Goal: Download file/media

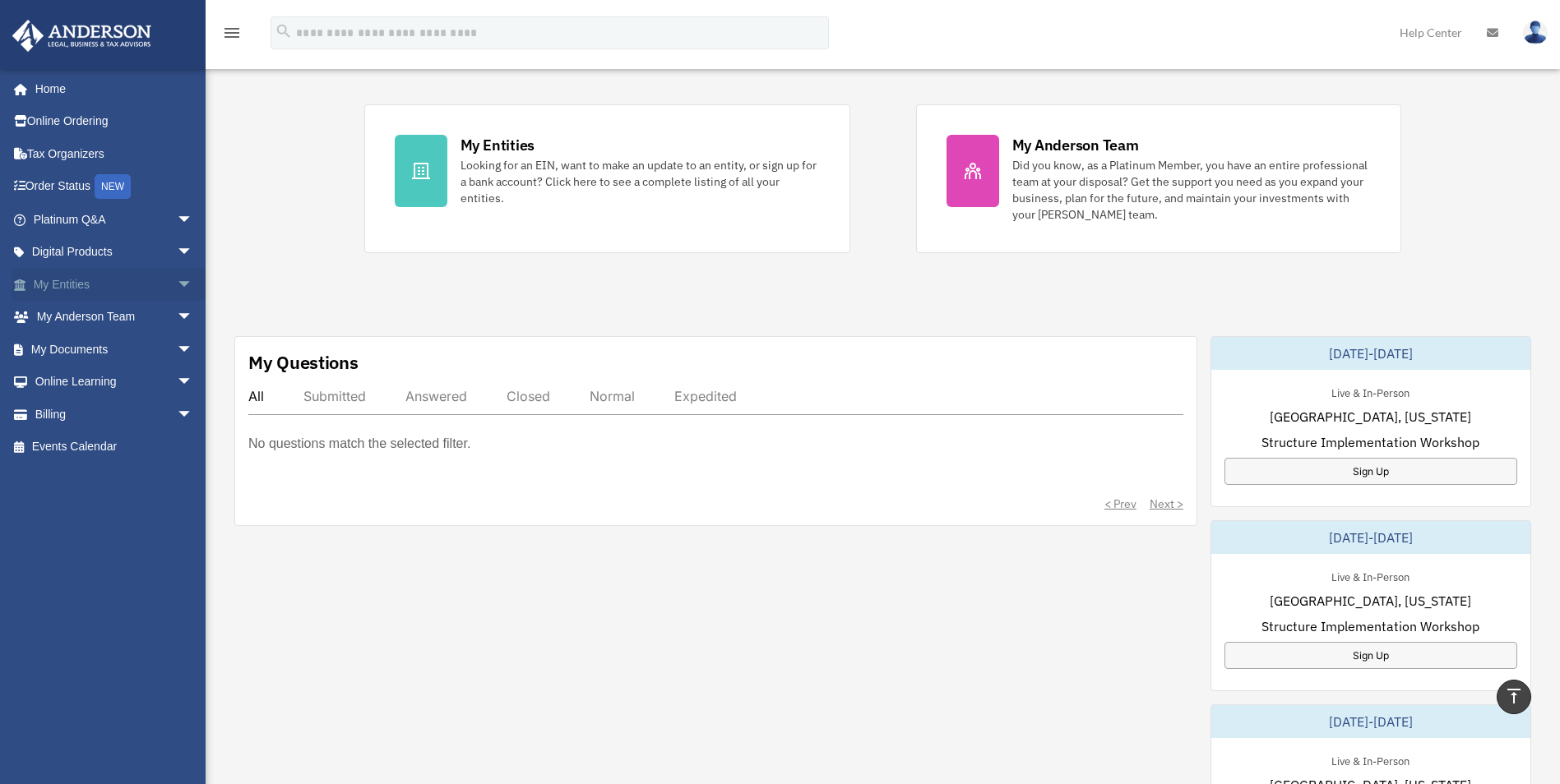
scroll to position [329, 0]
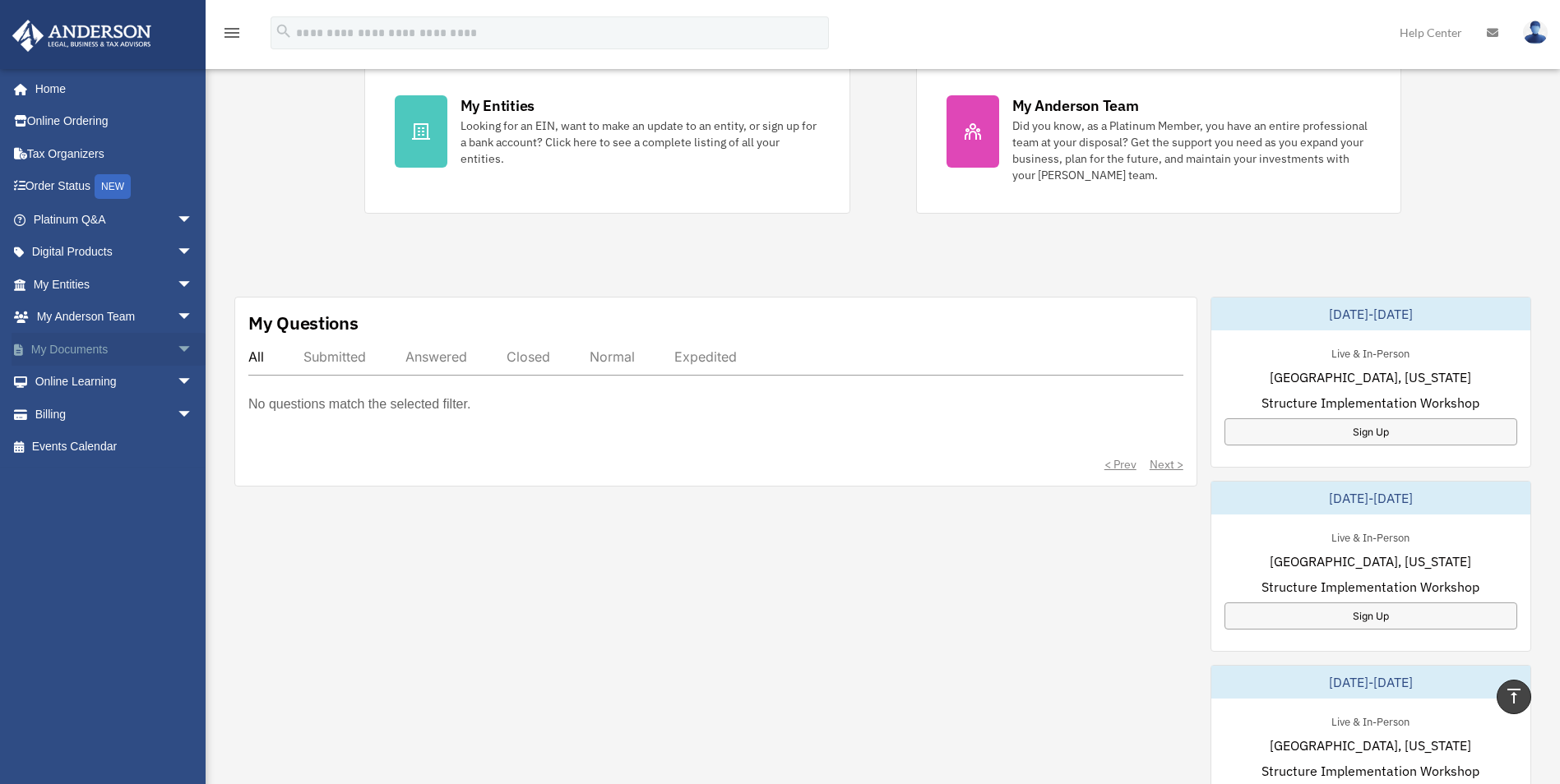
click at [76, 356] on link "My Documents arrow_drop_down" at bounding box center [114, 349] width 206 height 33
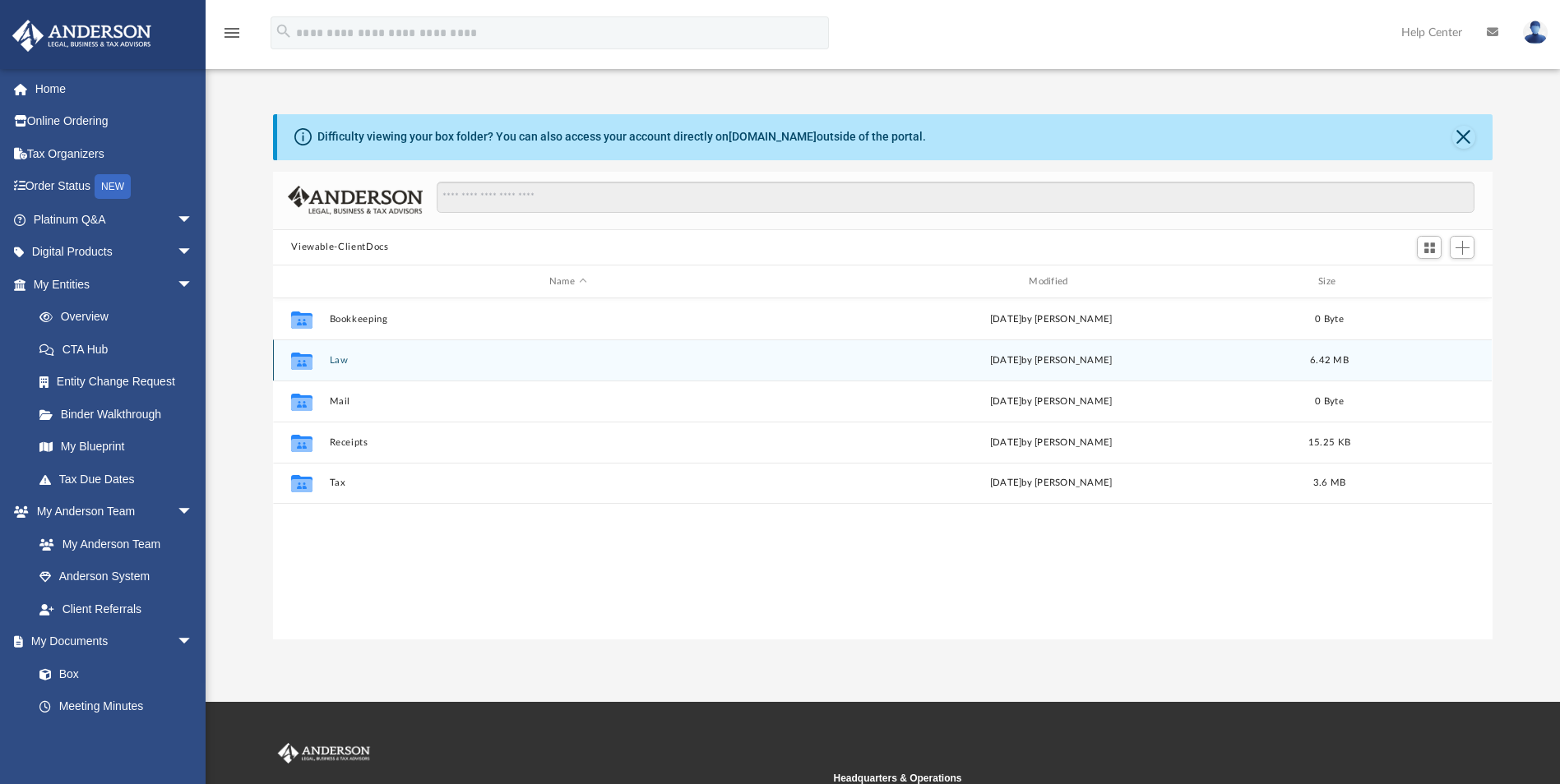
scroll to position [362, 1207]
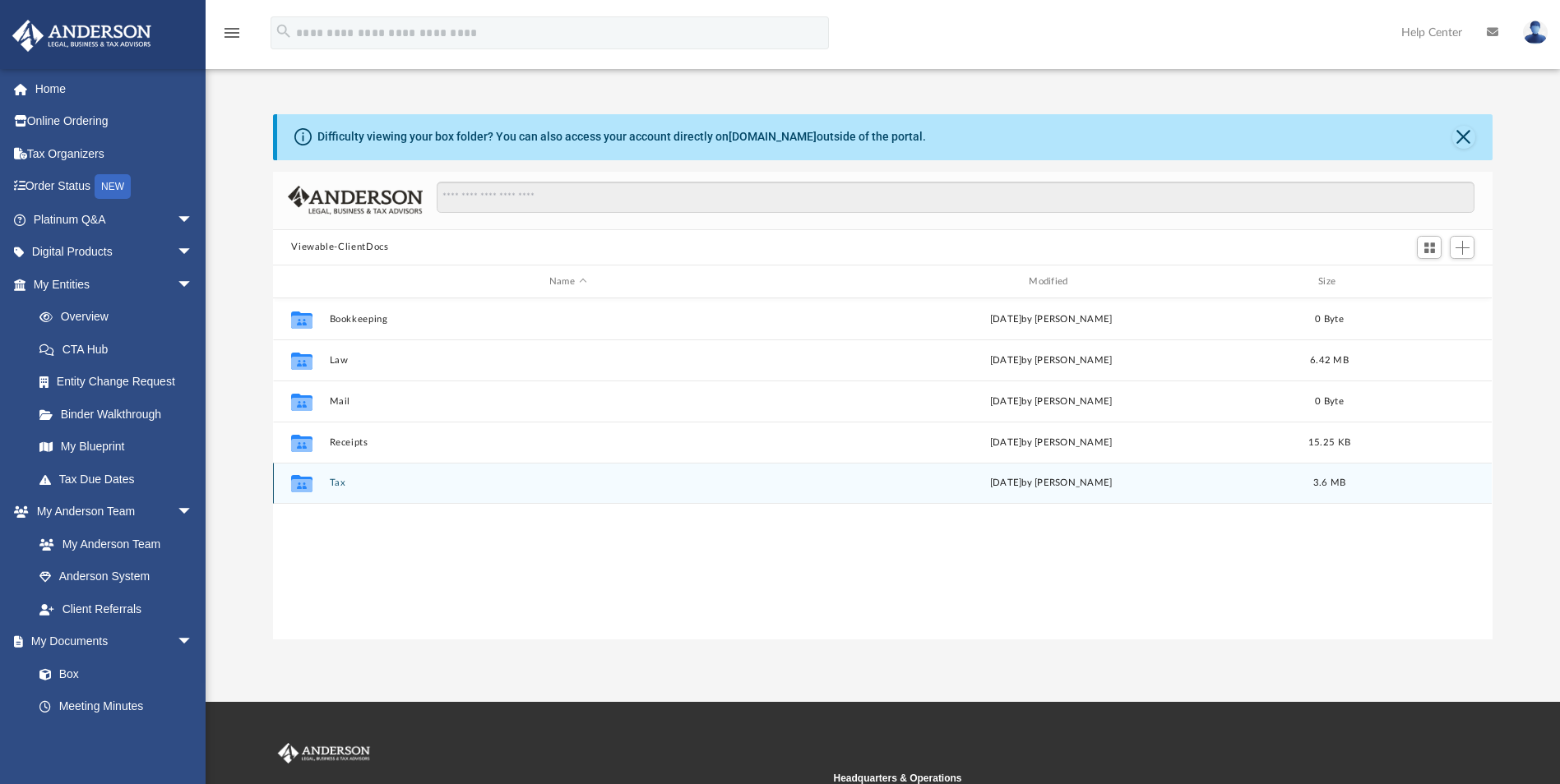
click at [338, 483] on button "Tax" at bounding box center [568, 483] width 476 height 10
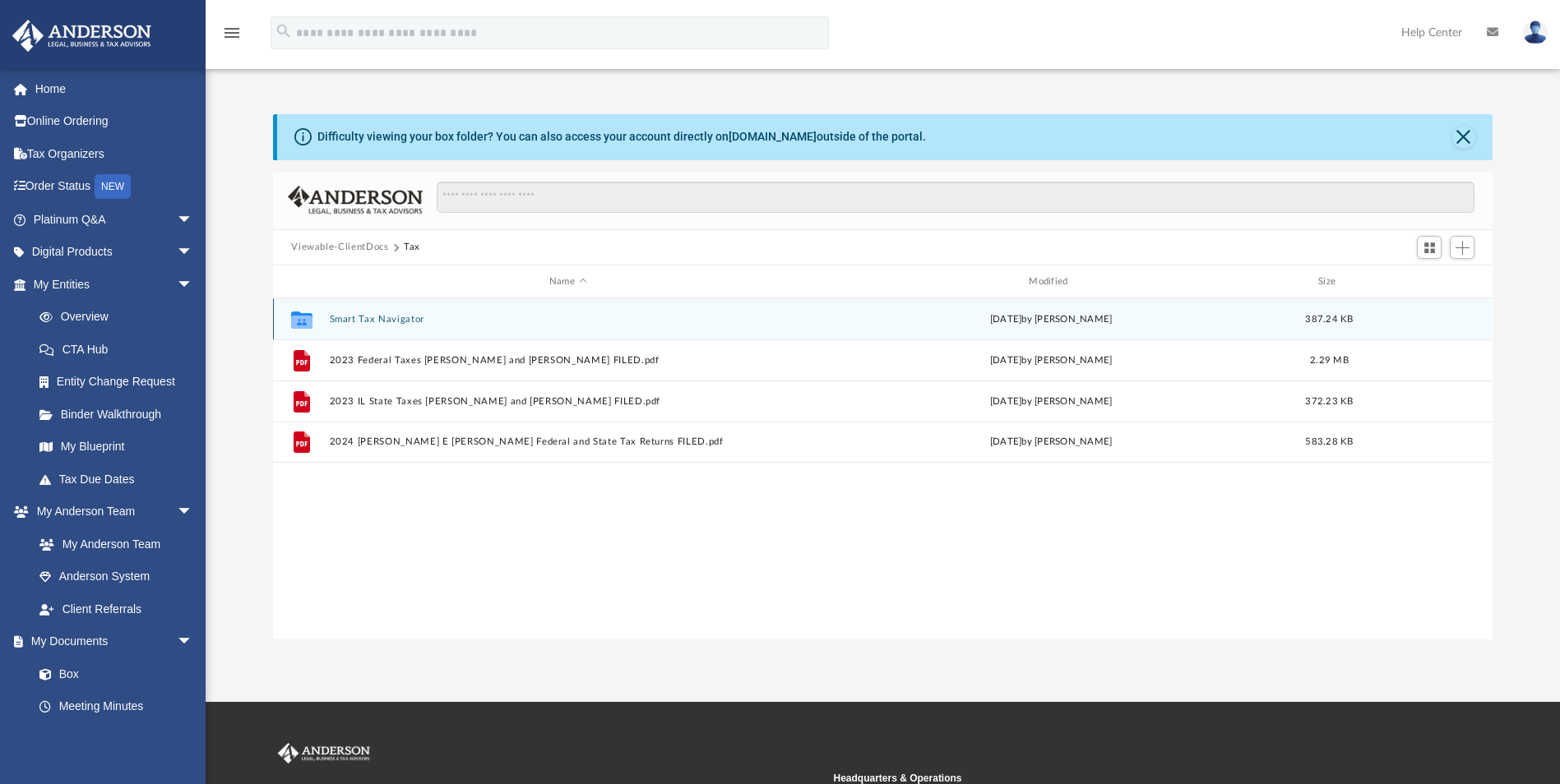
click at [366, 317] on button "Smart Tax Navigator" at bounding box center [568, 319] width 476 height 10
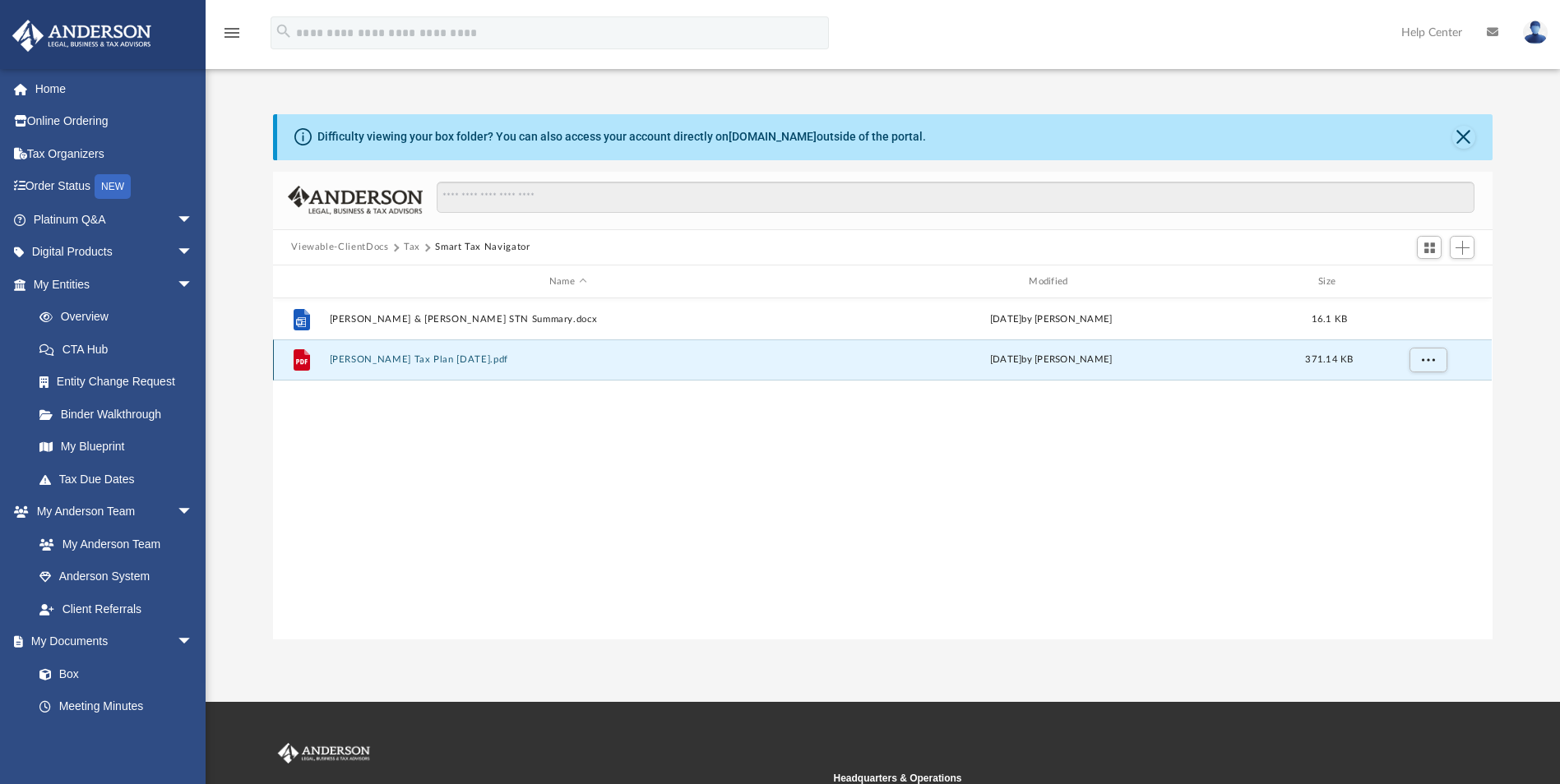
click at [408, 358] on button "[PERSON_NAME] Tax Plan [DATE].pdf" at bounding box center [568, 361] width 476 height 10
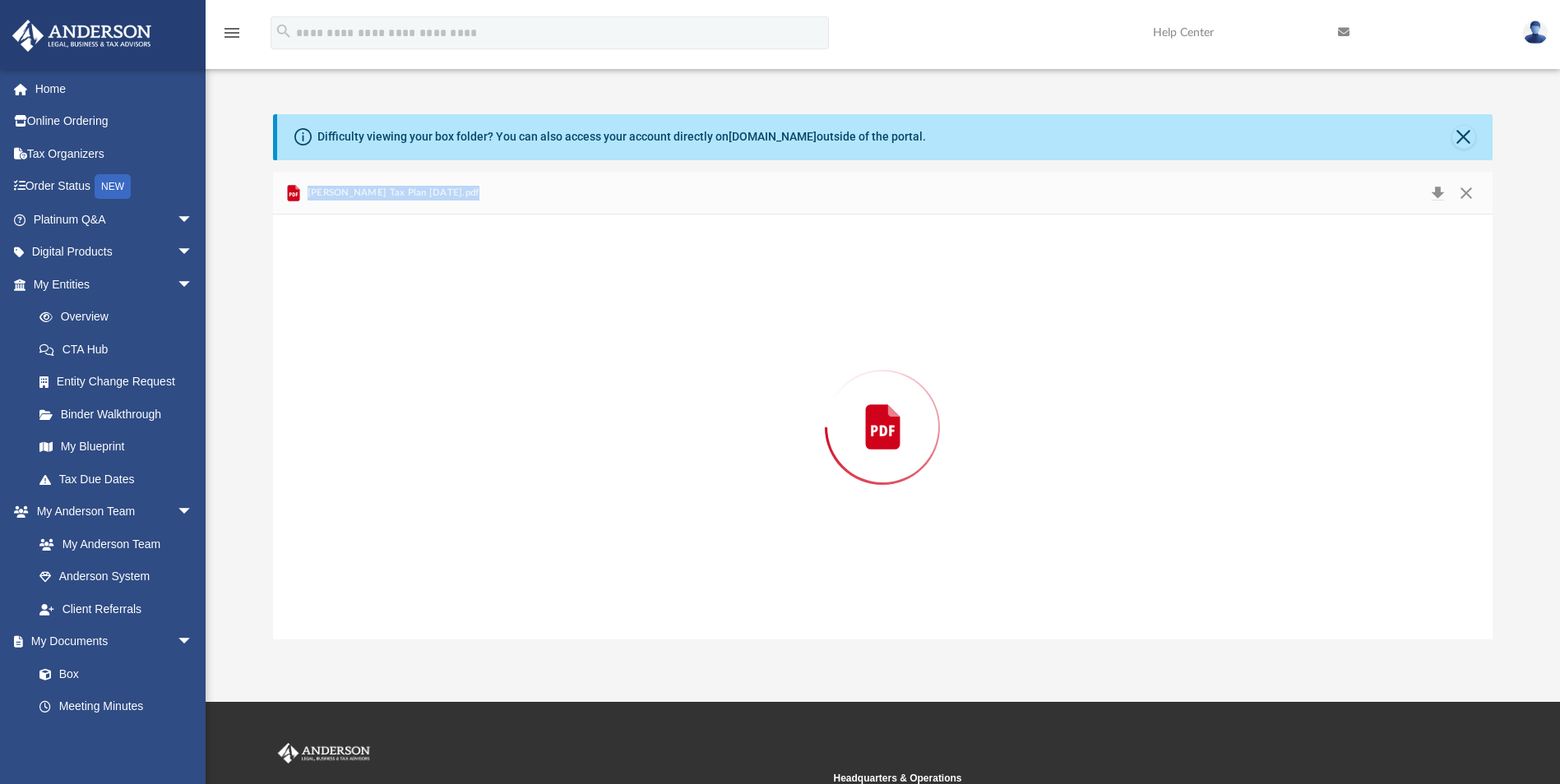
click at [408, 358] on div "Preview" at bounding box center [882, 427] width 1219 height 424
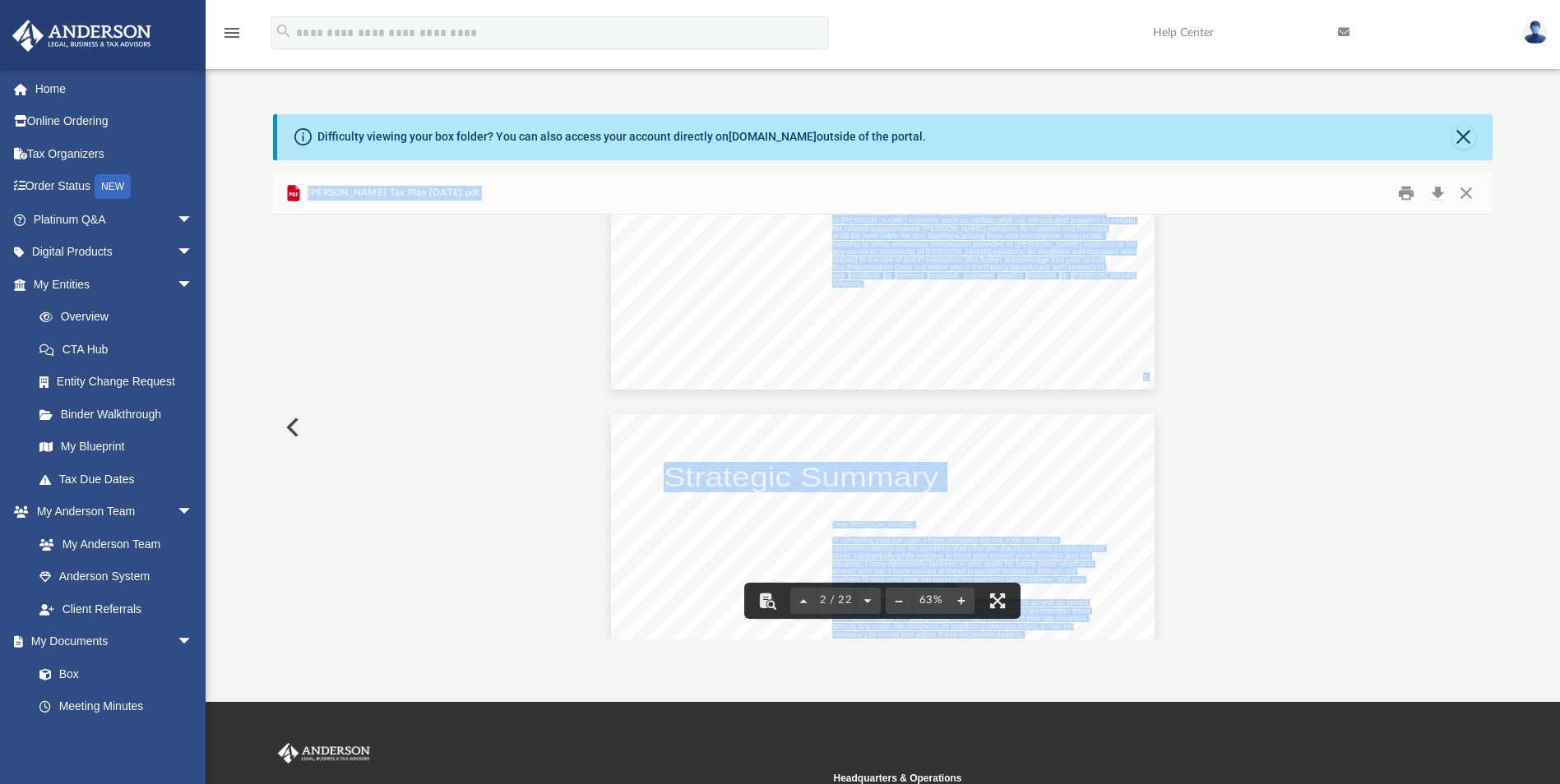
scroll to position [575, 0]
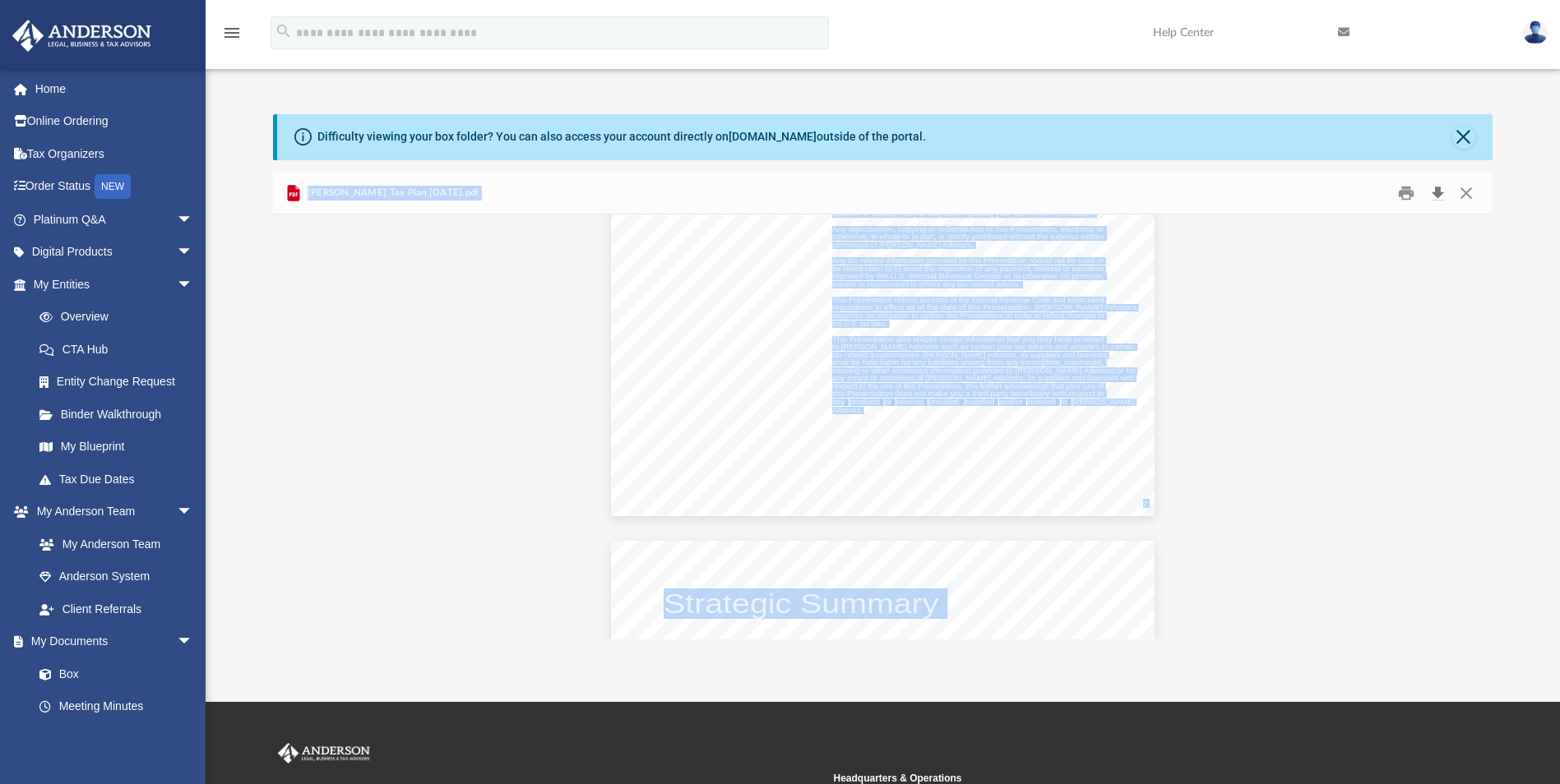
click at [1435, 198] on button "Download" at bounding box center [1437, 193] width 29 height 26
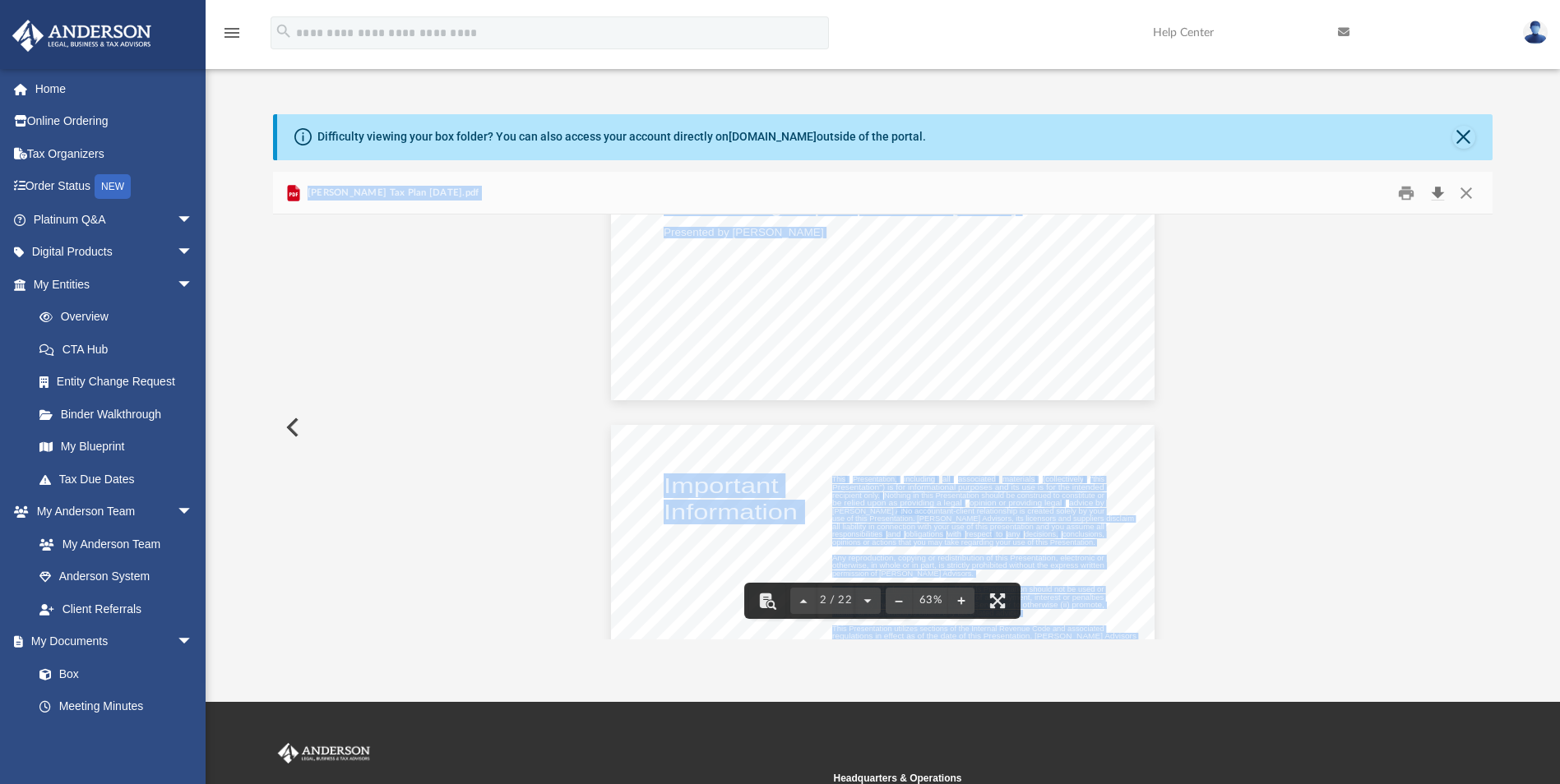
scroll to position [0, 0]
